Goal: Book appointment/travel/reservation

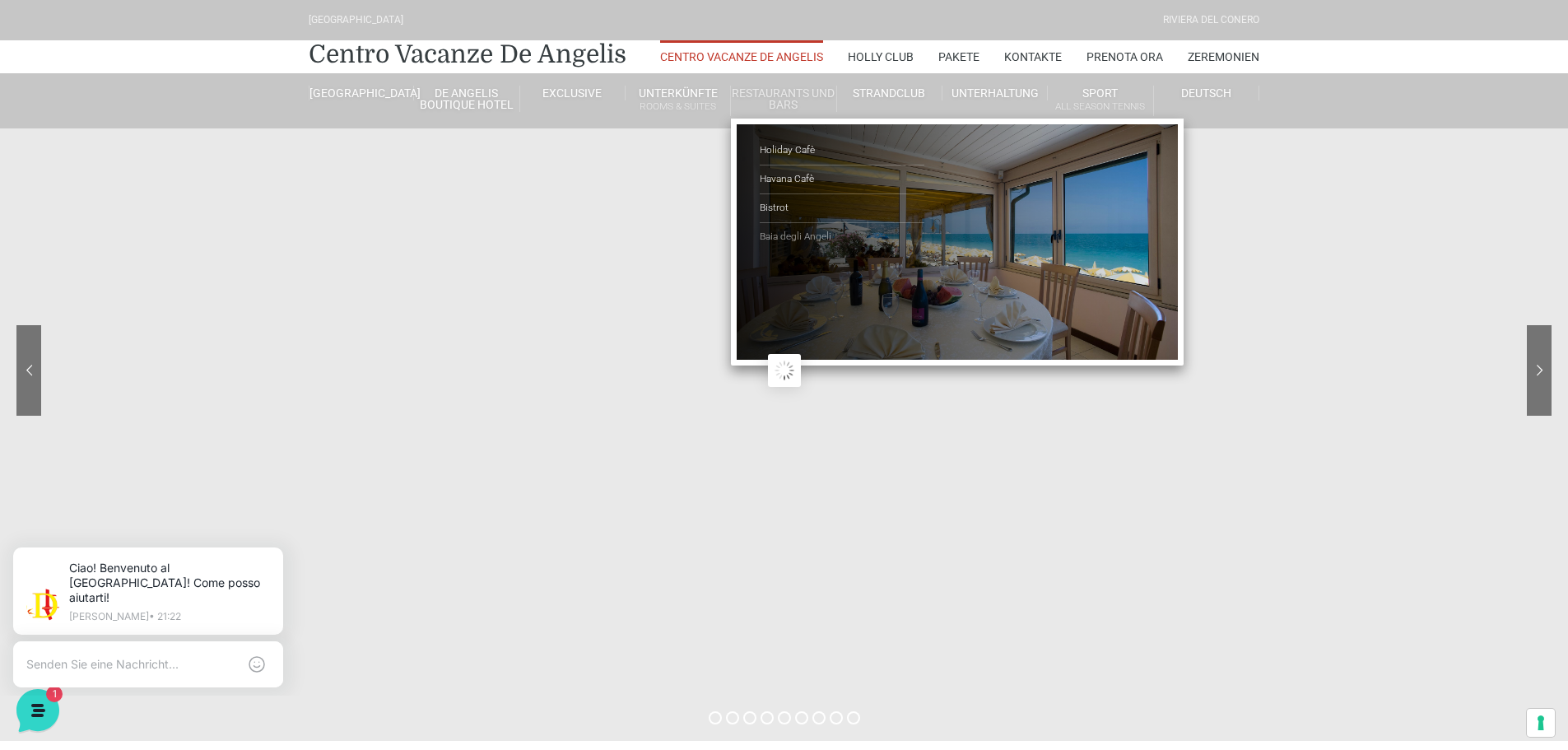
click at [777, 238] on link "Baia degli Angeli" at bounding box center [842, 237] width 165 height 28
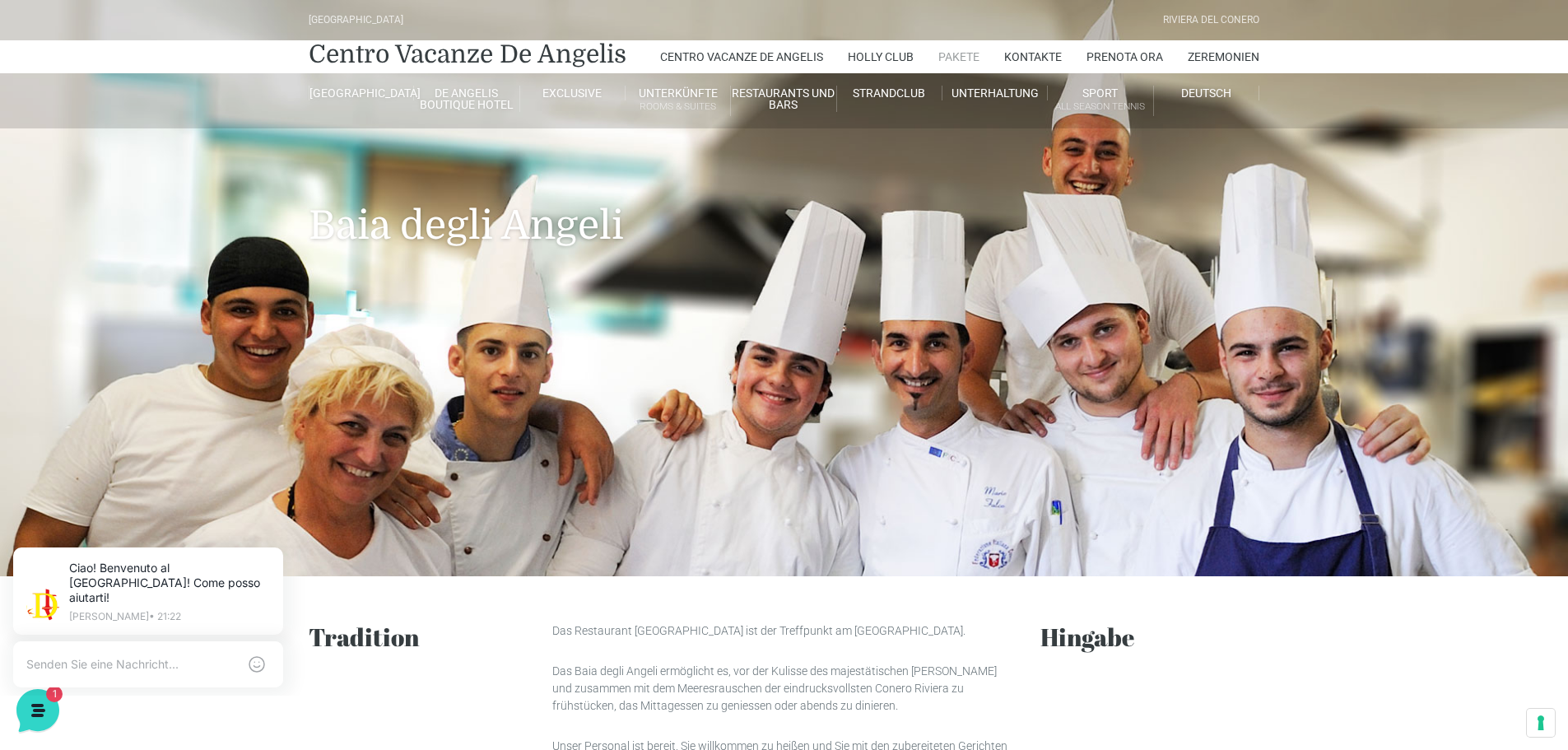
click at [969, 62] on link "Pakete" at bounding box center [959, 57] width 41 height 33
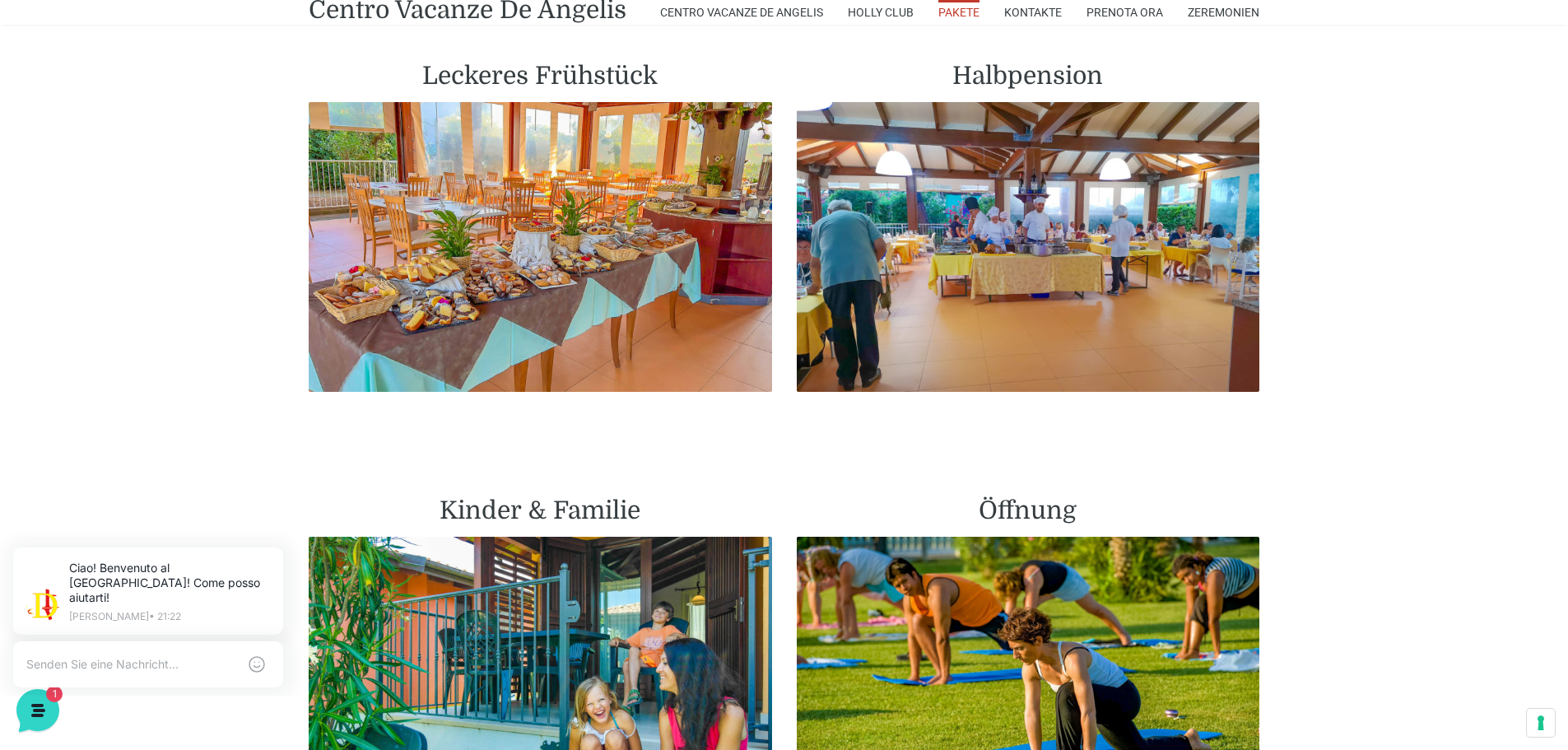
scroll to position [988, 0]
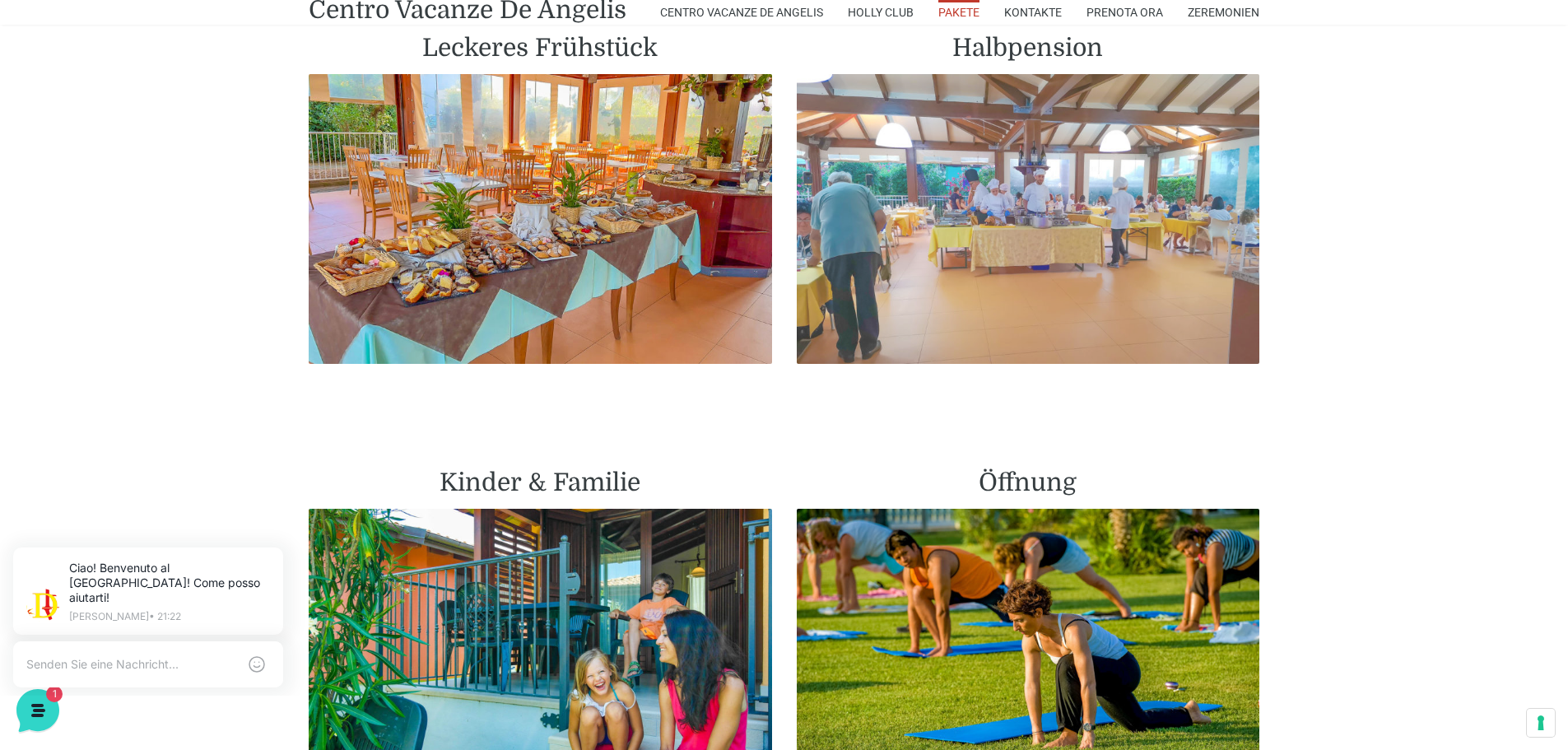
click at [946, 225] on img at bounding box center [1029, 218] width 464 height 290
